Goal: Navigation & Orientation: Find specific page/section

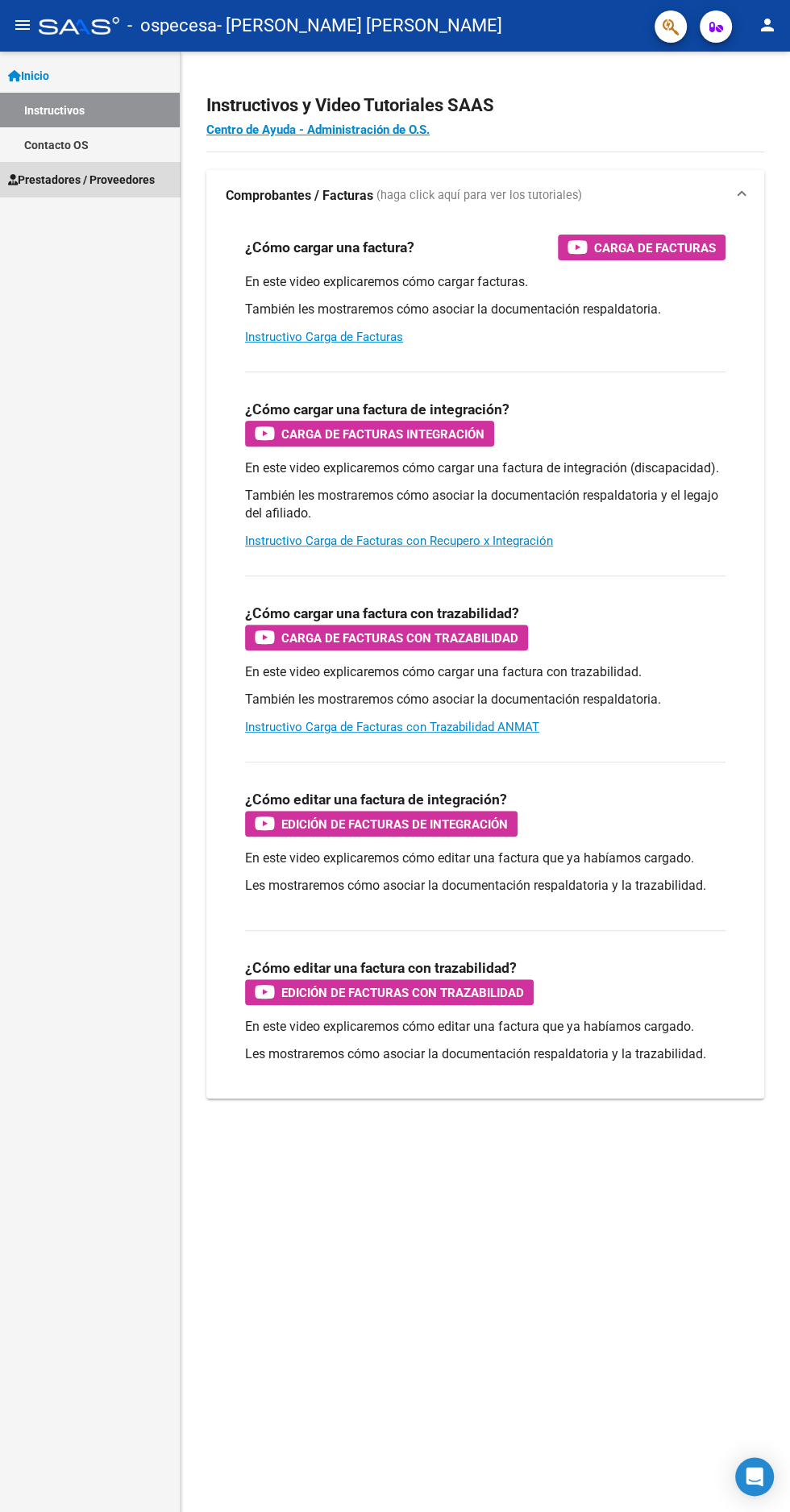
click at [90, 183] on span "Prestadores / Proveedores" at bounding box center [81, 179] width 147 height 18
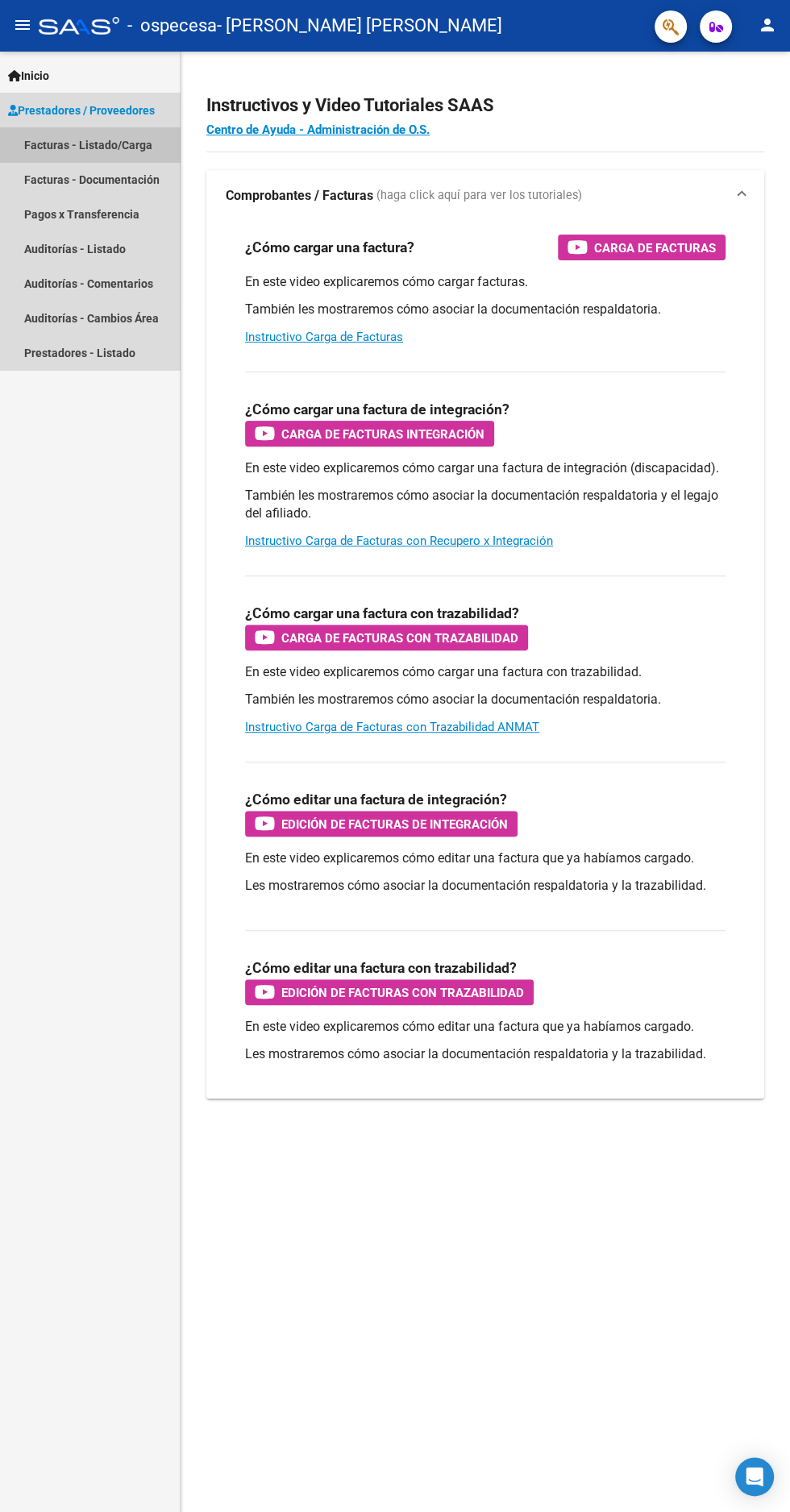
click at [99, 142] on link "Facturas - Listado/Carga" at bounding box center [89, 144] width 179 height 34
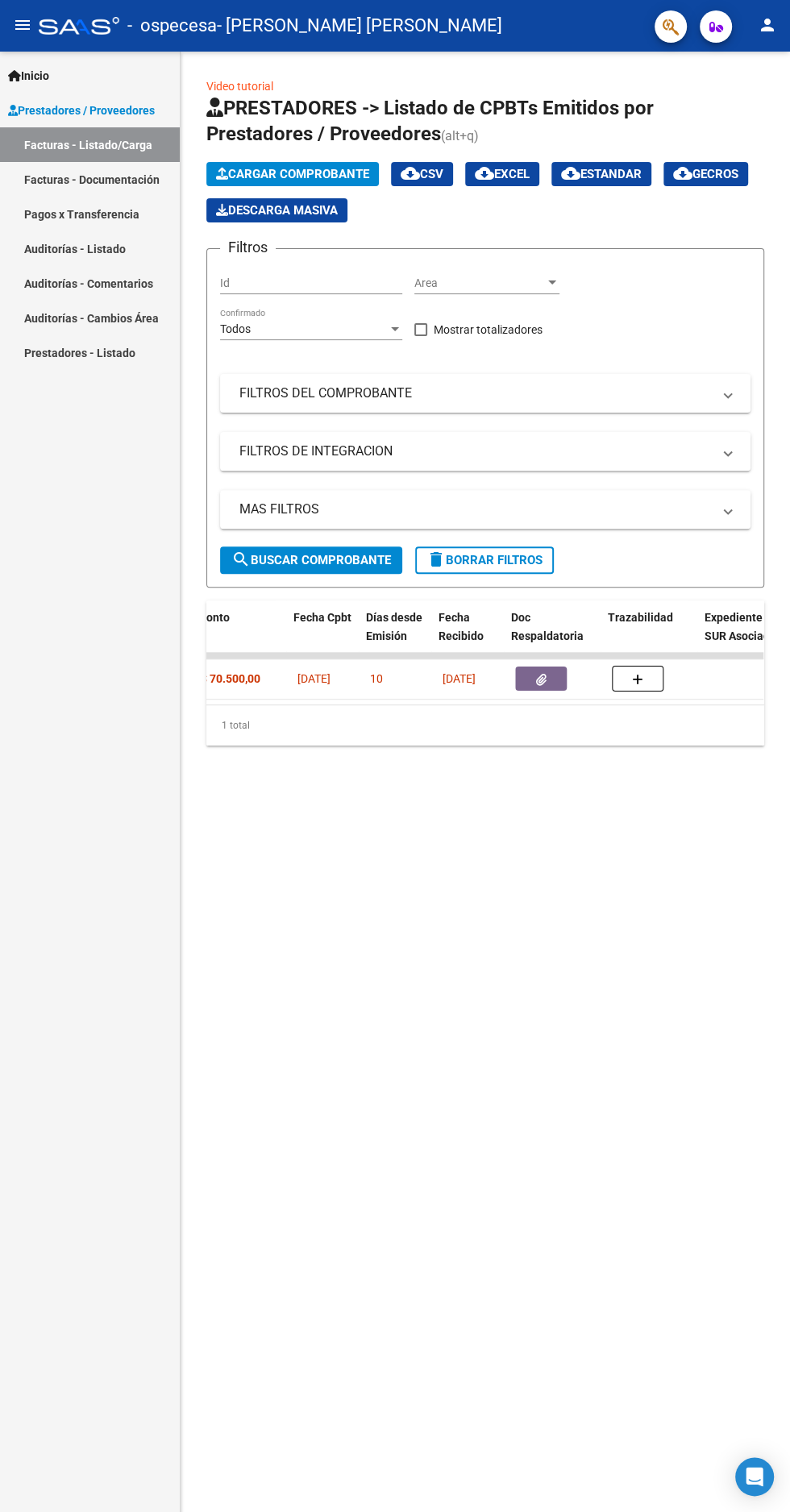
scroll to position [0, 746]
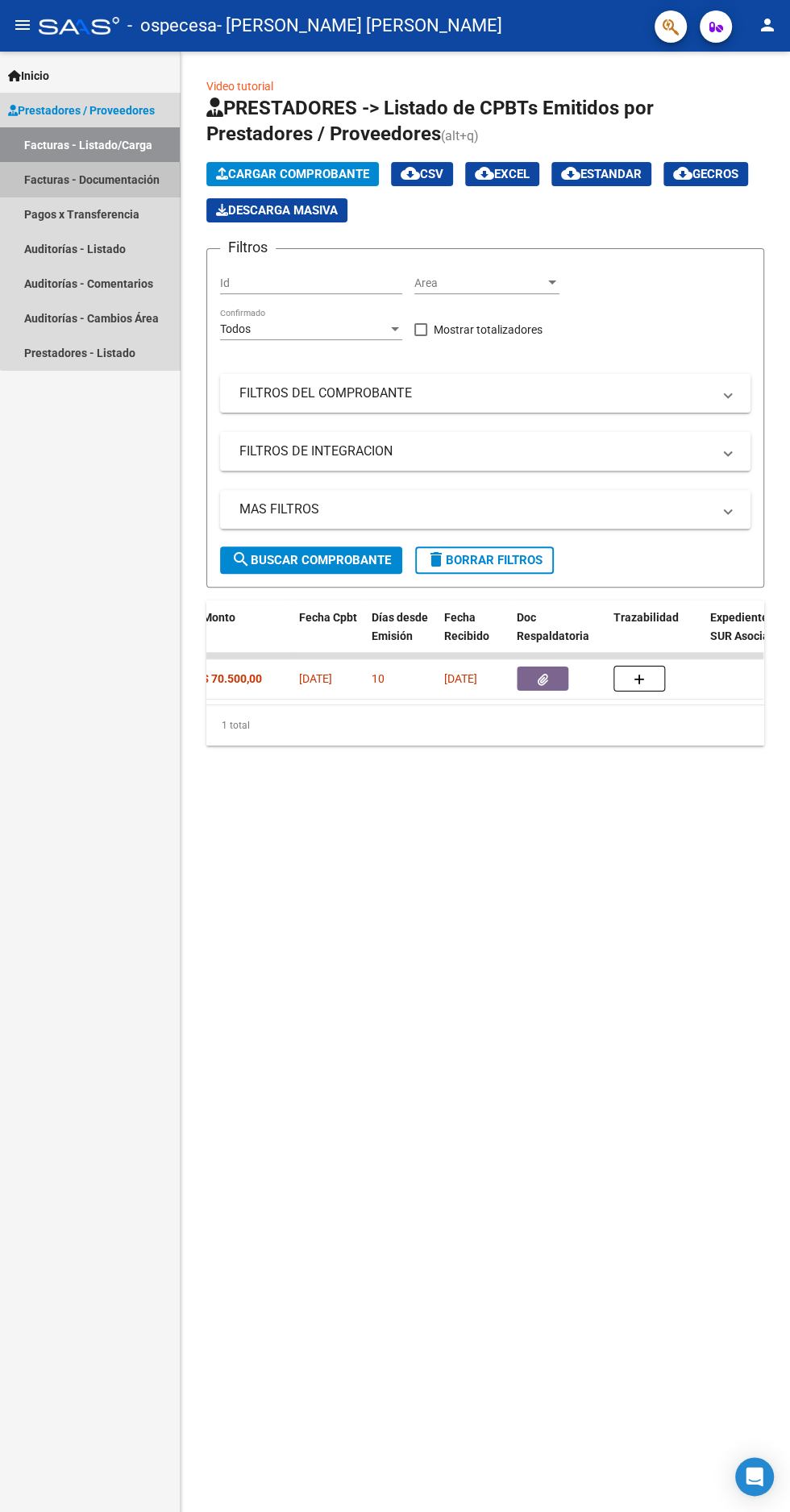
click at [118, 179] on link "Facturas - Documentación" at bounding box center [89, 178] width 179 height 34
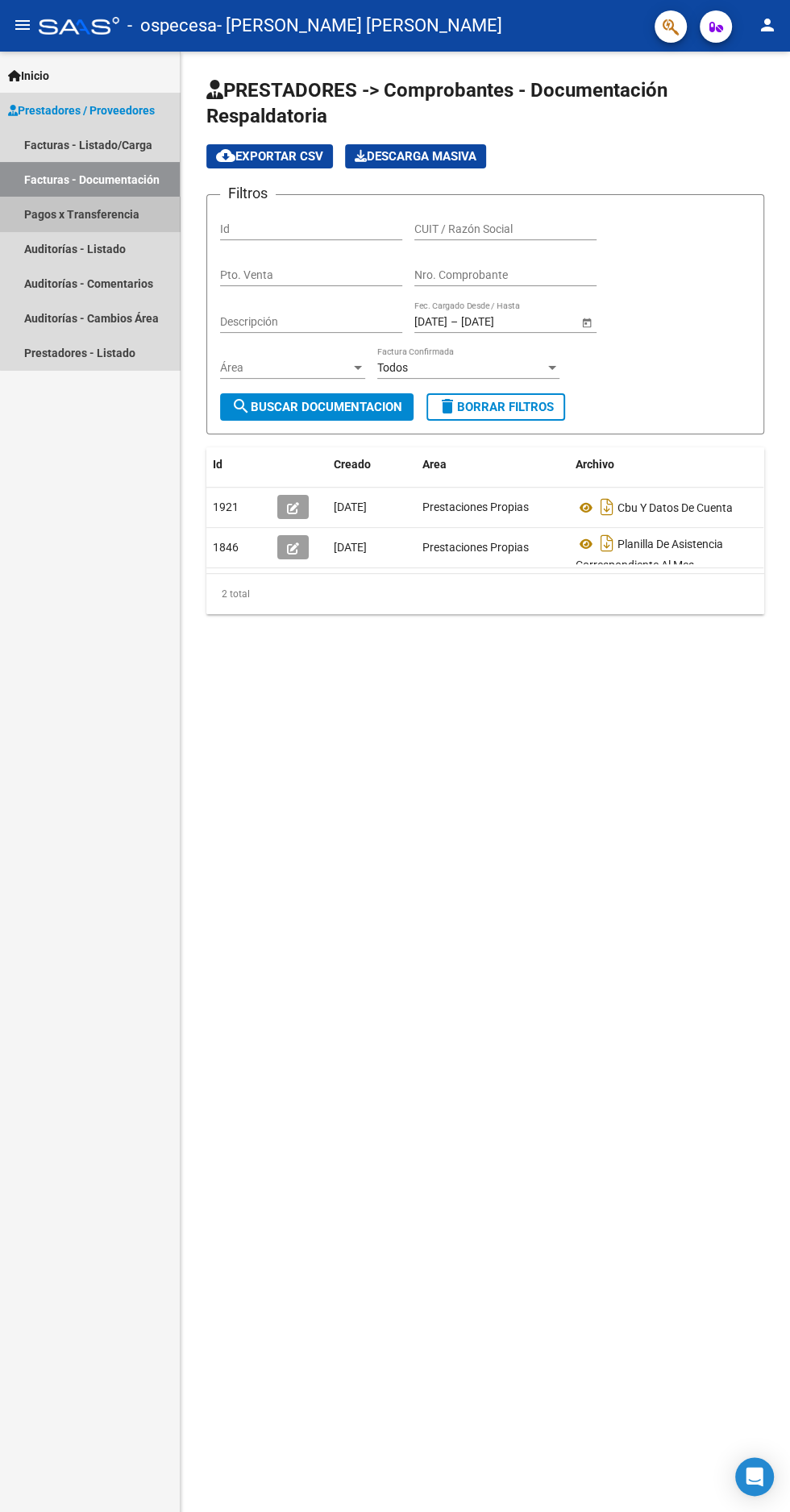
click at [112, 220] on link "Pagos x Transferencia" at bounding box center [89, 214] width 179 height 34
